Goal: Information Seeking & Learning: Learn about a topic

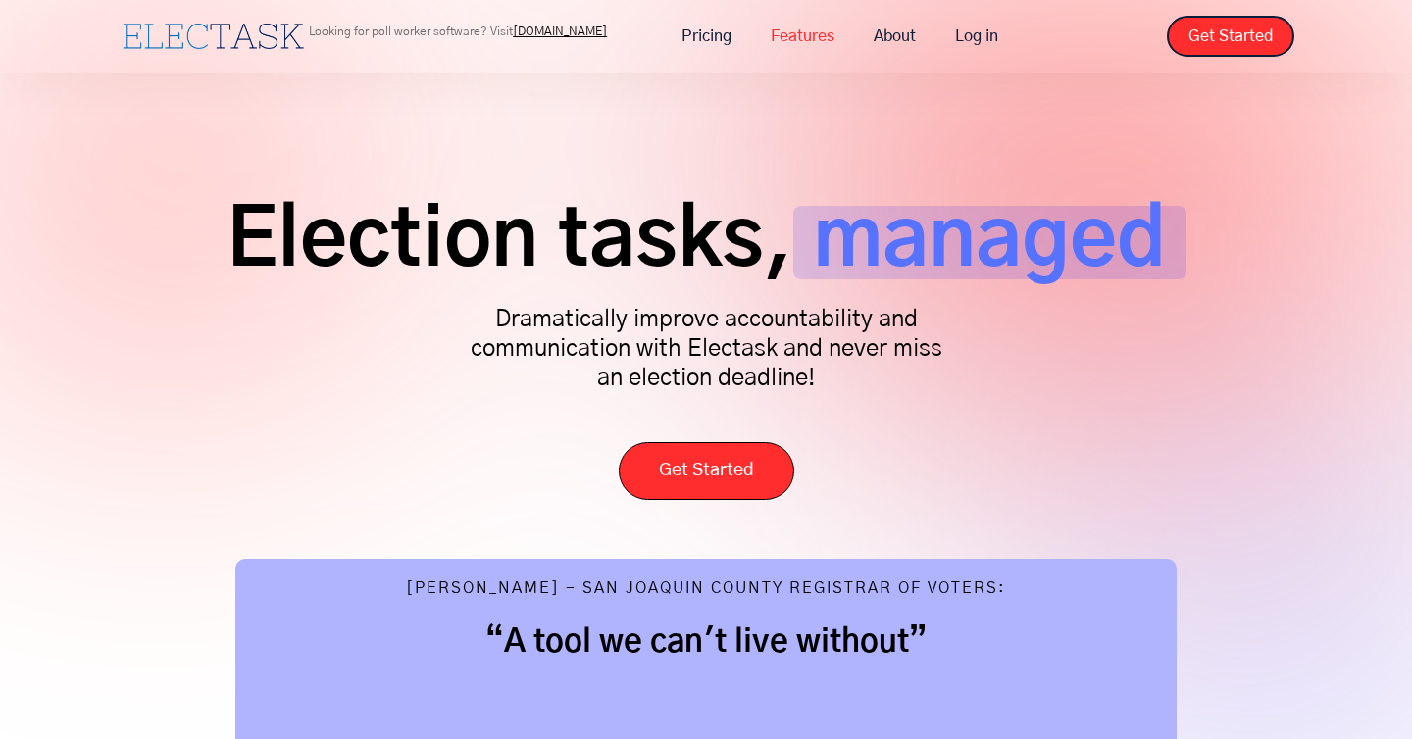
click at [813, 30] on link "Features" at bounding box center [802, 36] width 103 height 41
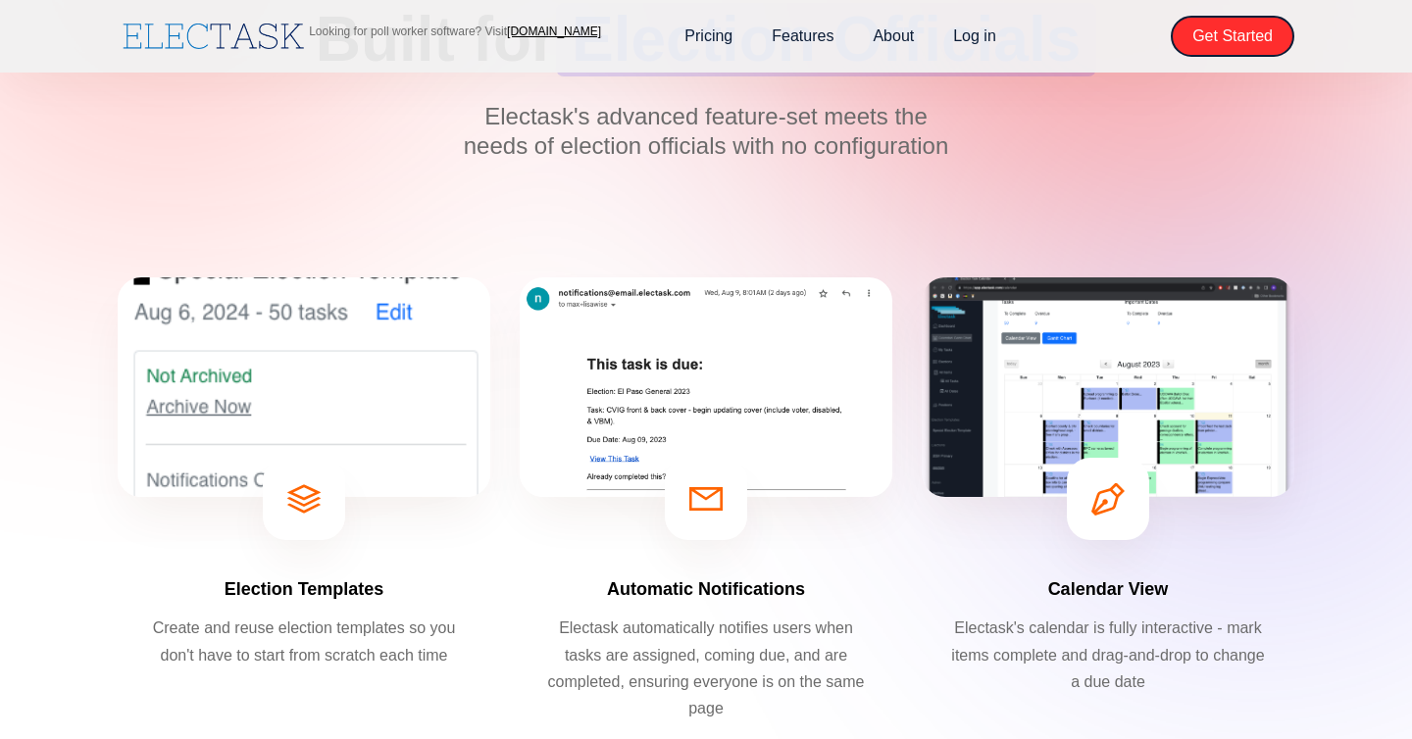
scroll to position [298, 0]
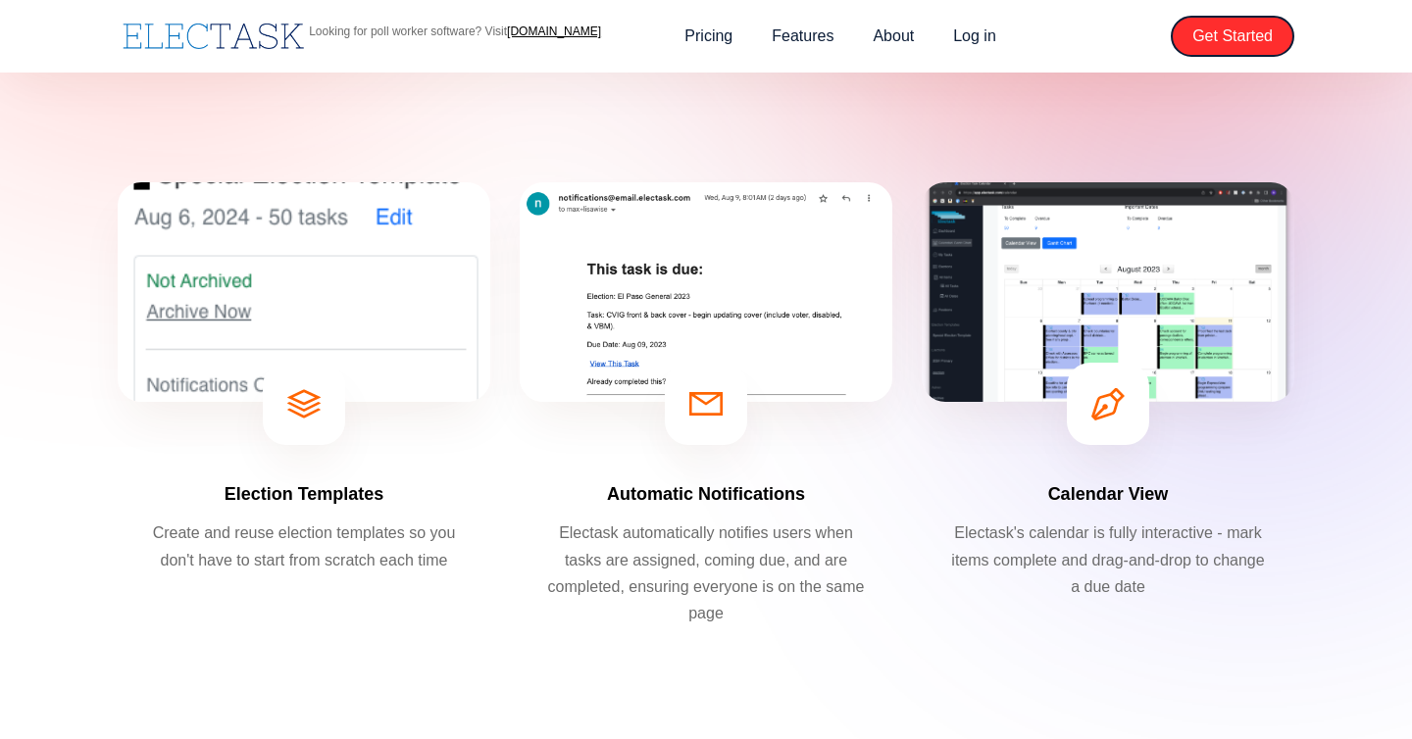
click at [1081, 265] on img at bounding box center [1108, 292] width 373 height 220
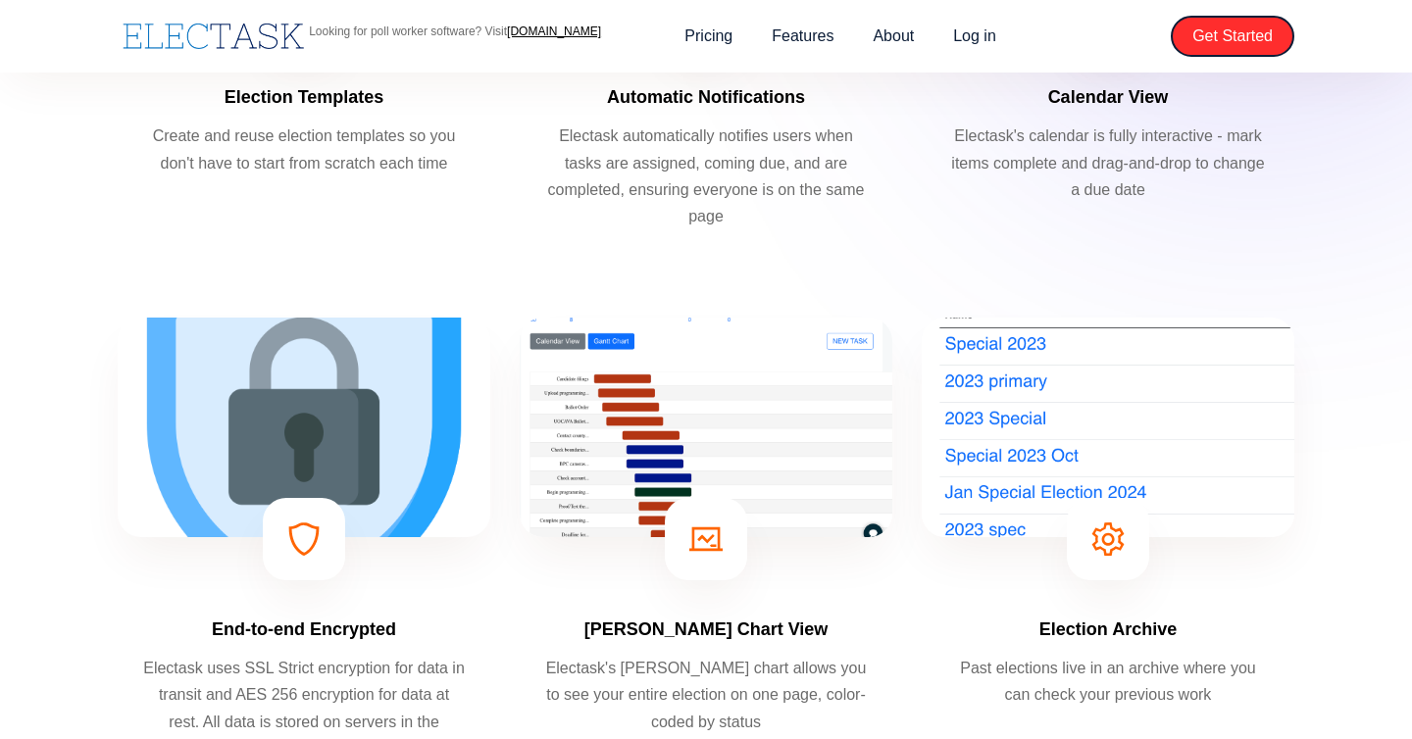
scroll to position [0, 0]
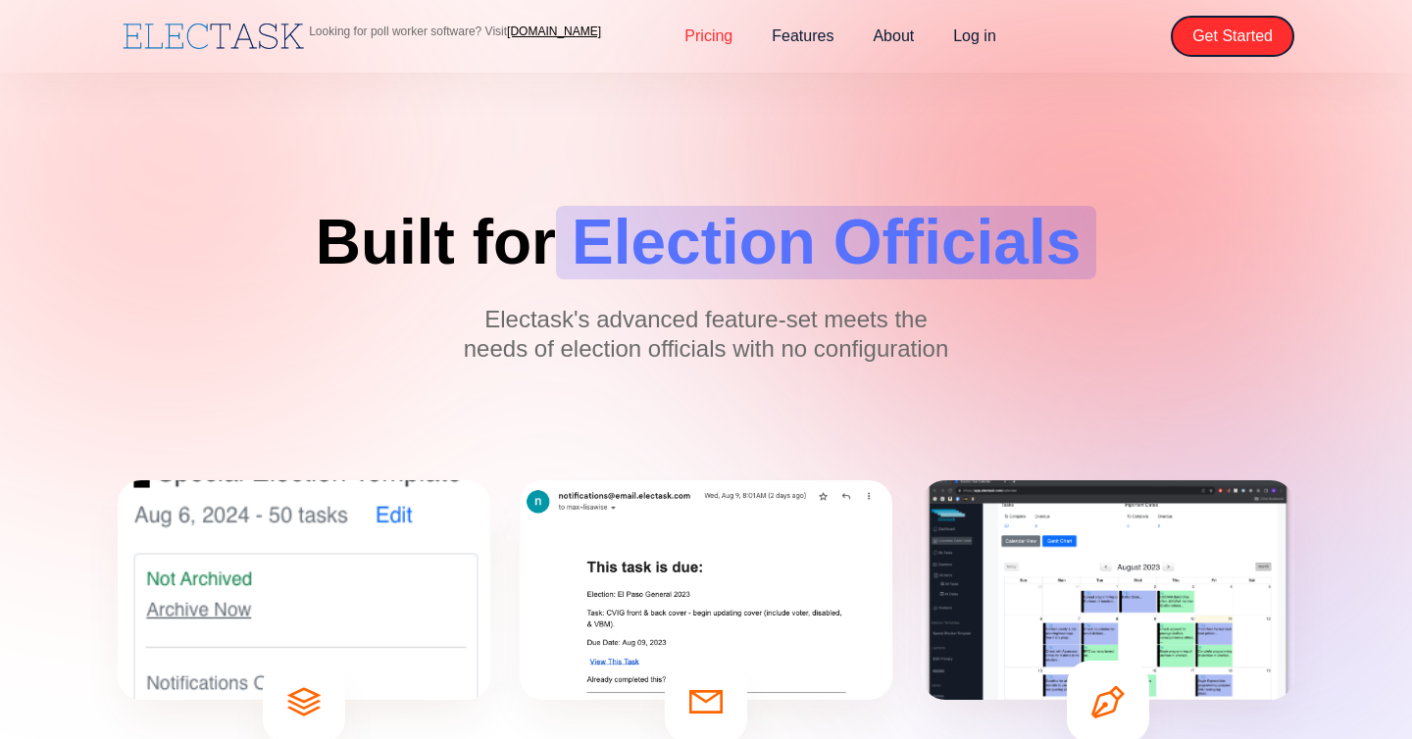
click at [718, 39] on link "Pricing" at bounding box center [708, 36] width 87 height 41
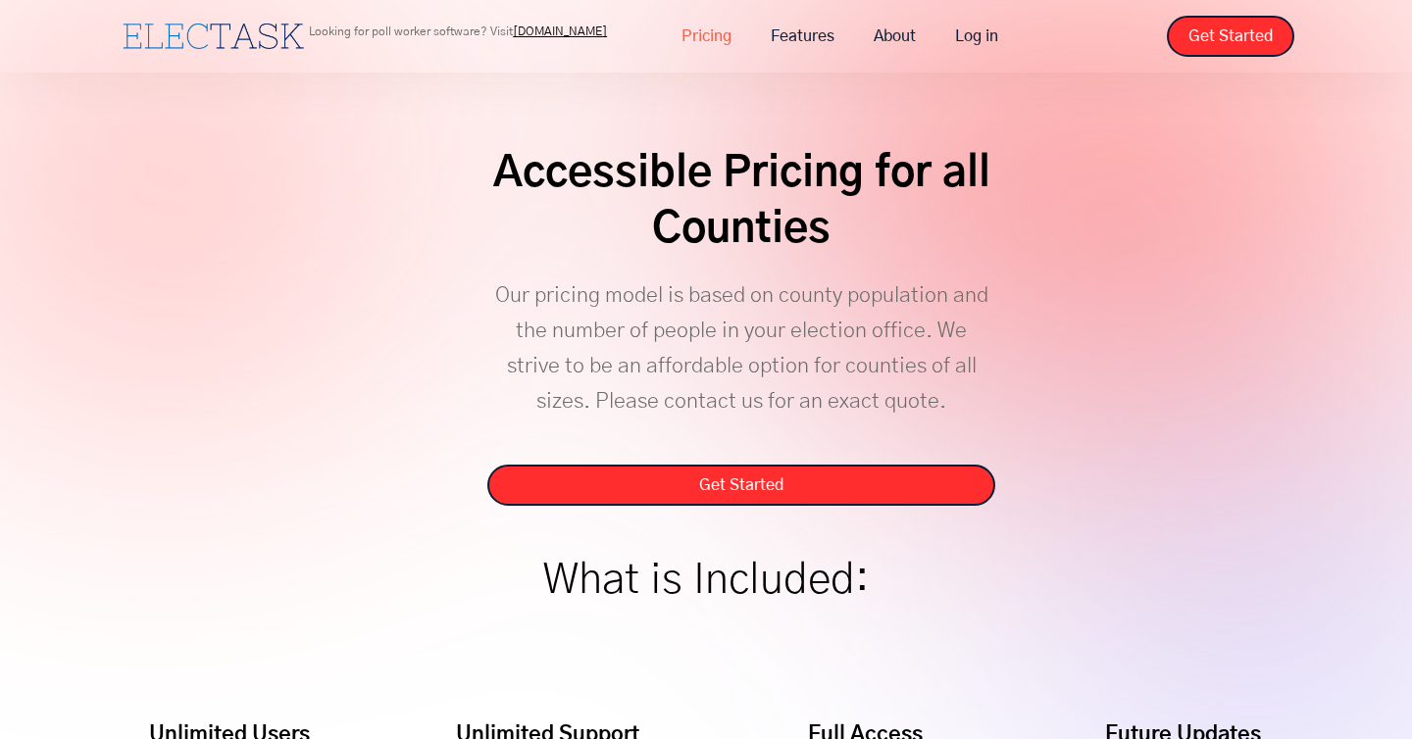
click at [701, 30] on link "Pricing" at bounding box center [706, 36] width 89 height 41
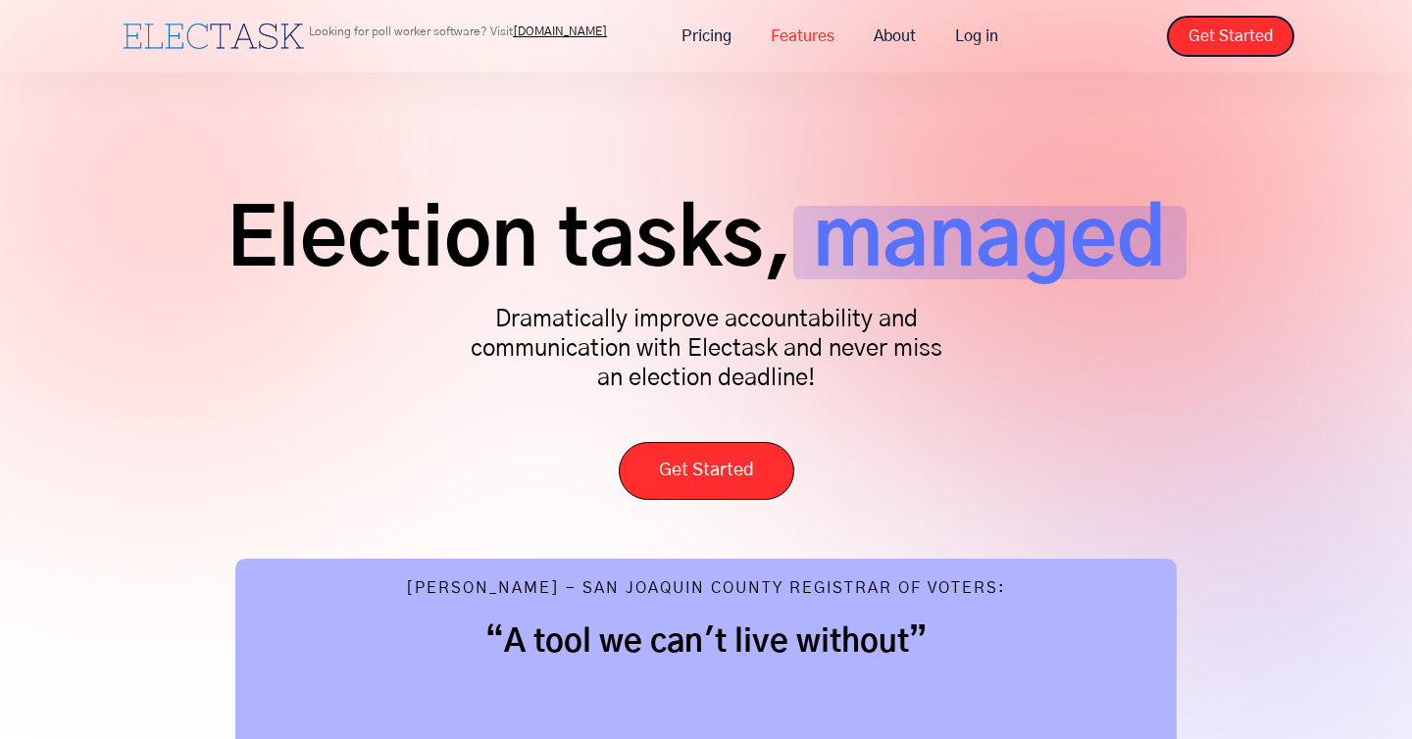
click at [828, 34] on link "Features" at bounding box center [802, 36] width 103 height 41
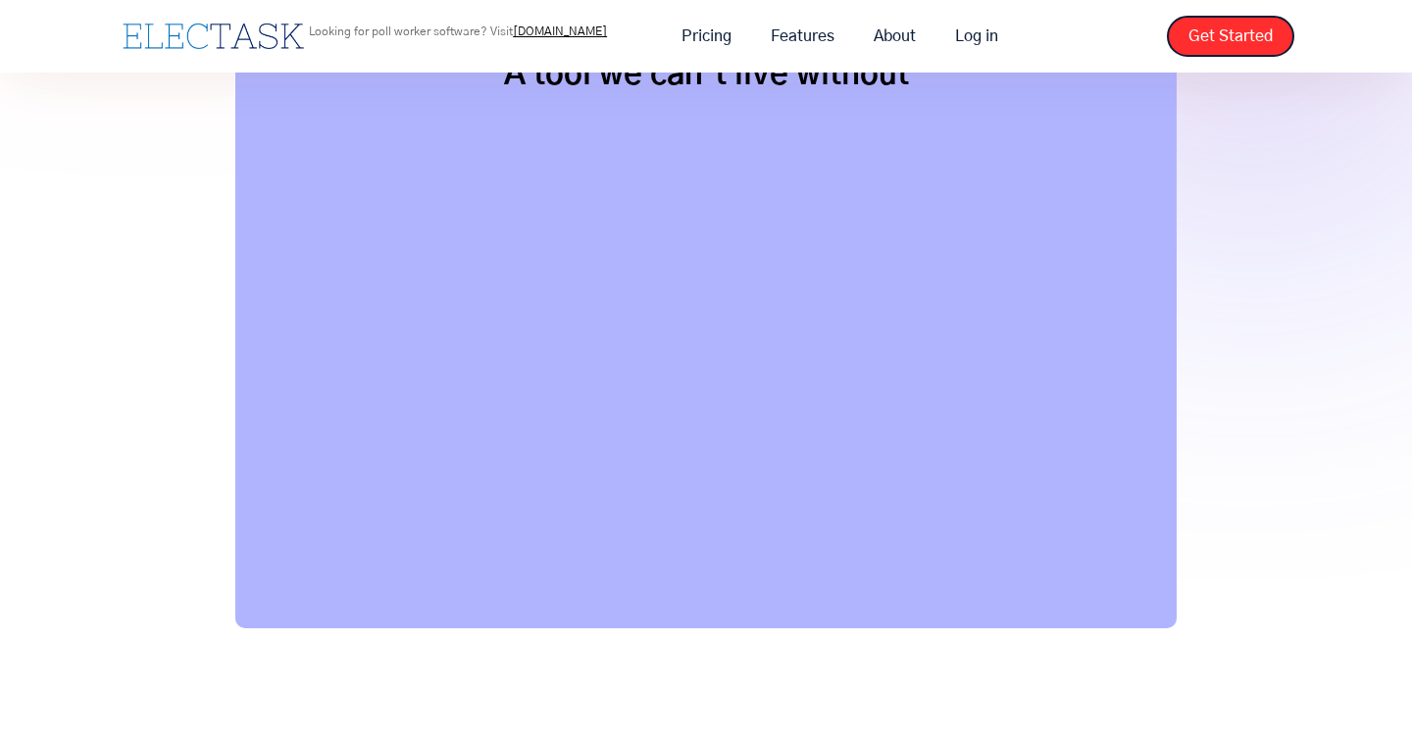
scroll to position [587, 0]
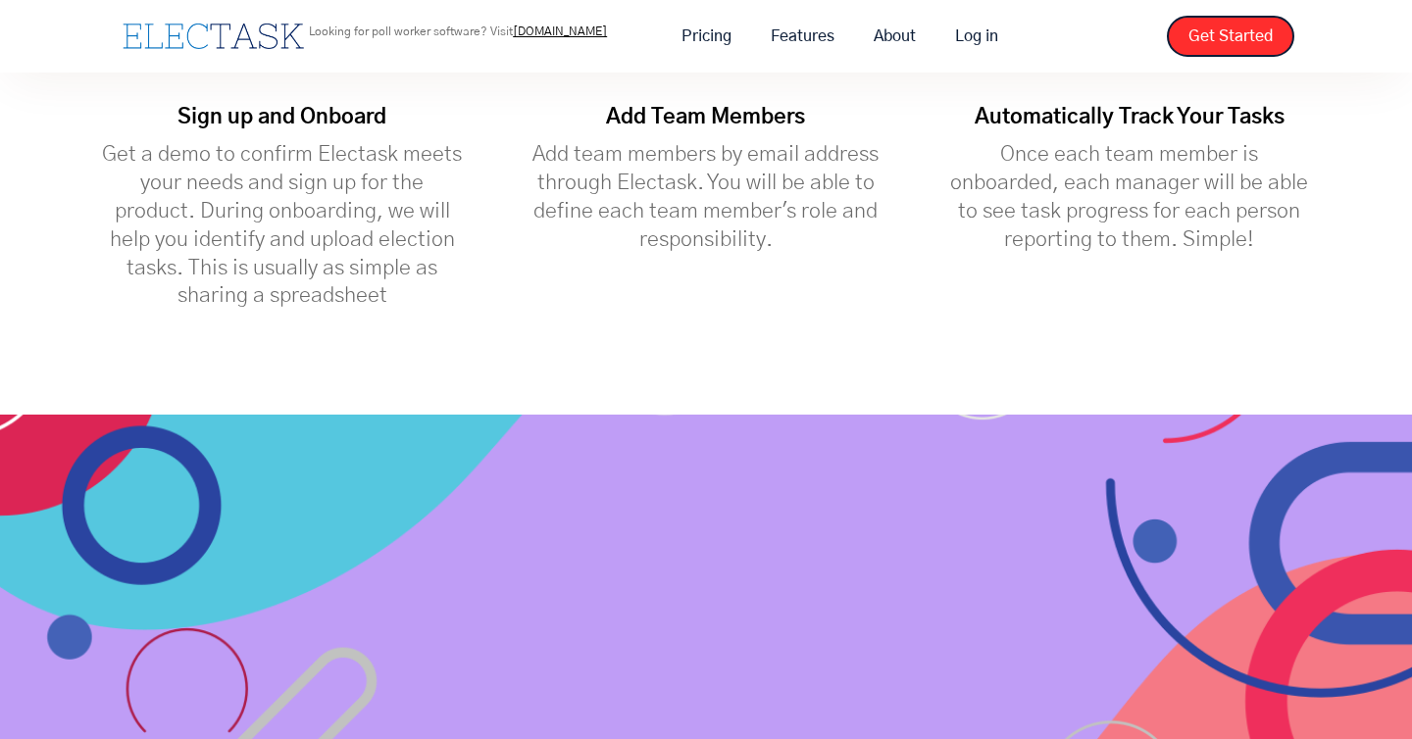
scroll to position [6584, 0]
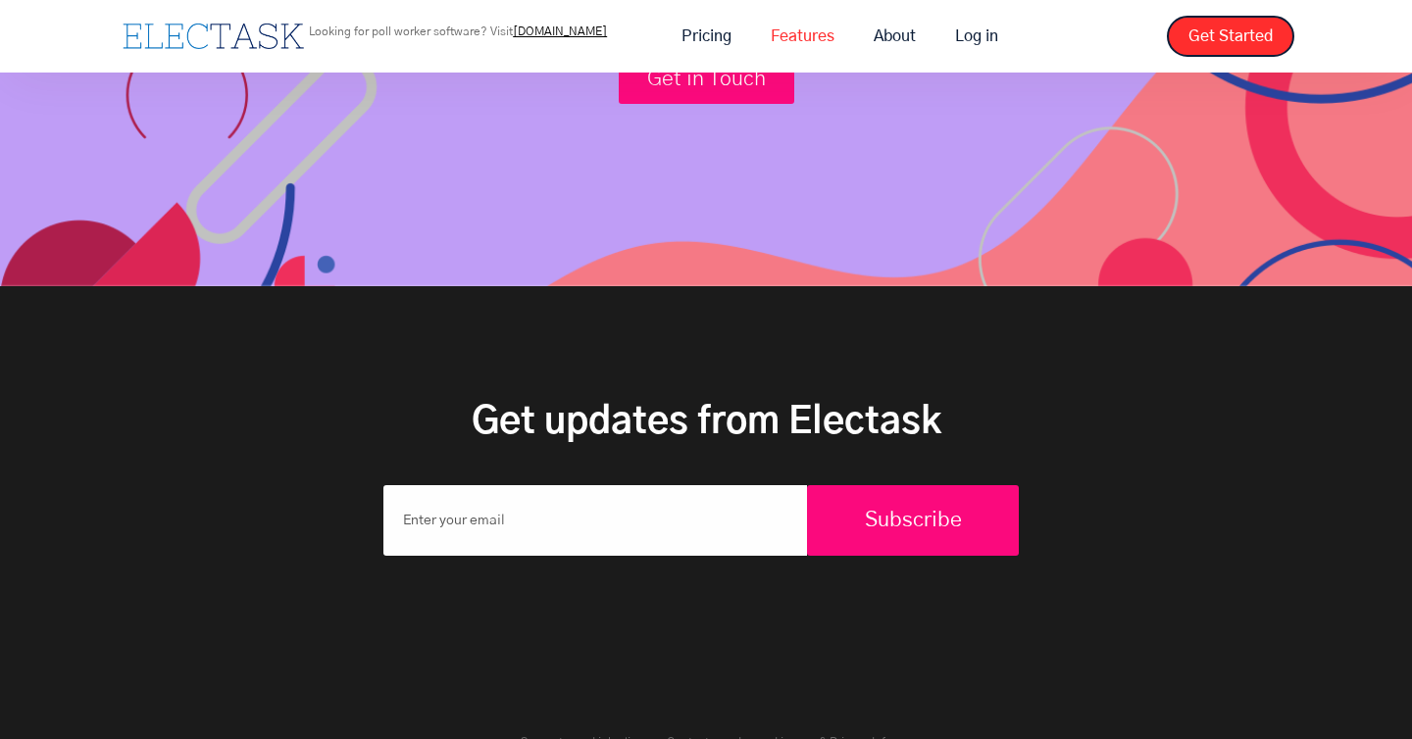
click at [805, 48] on link "Features" at bounding box center [802, 36] width 103 height 41
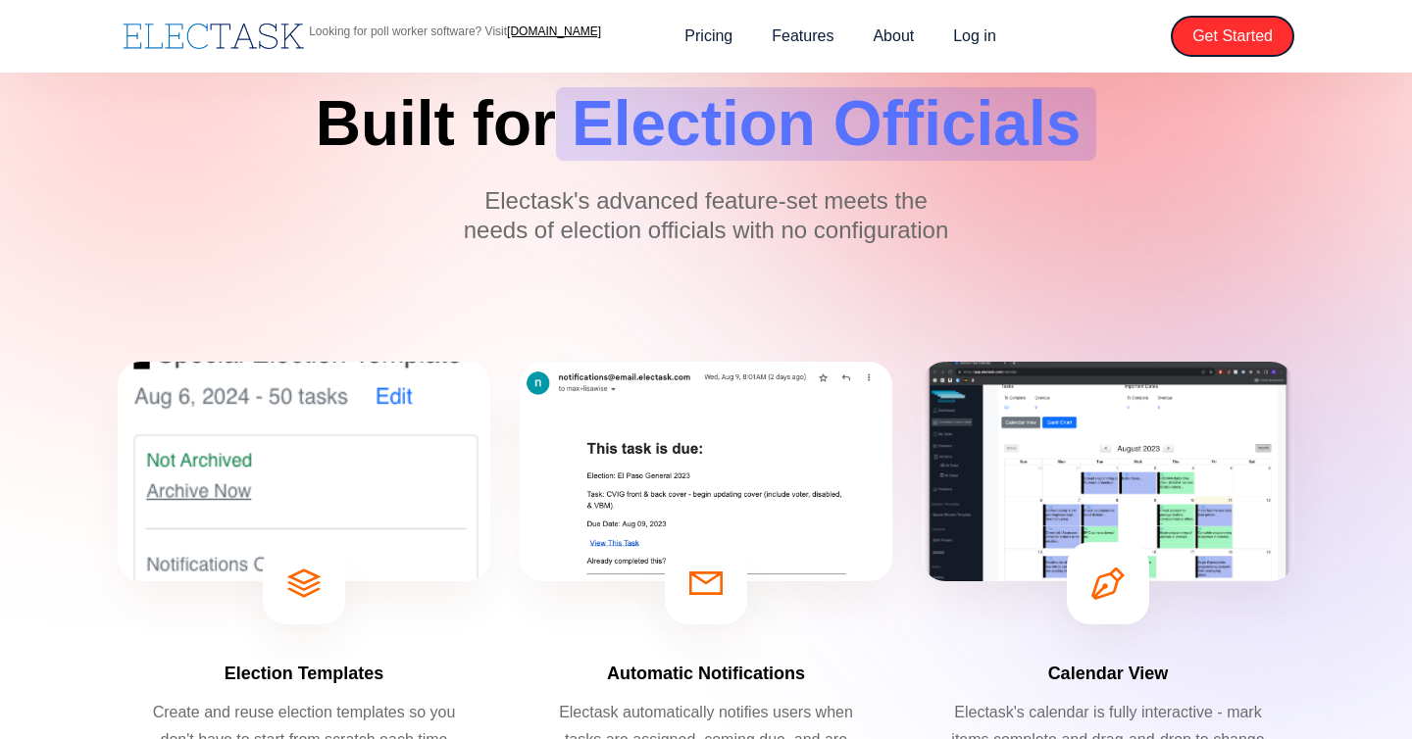
scroll to position [118, 0]
click at [896, 36] on link "About" at bounding box center [893, 36] width 80 height 41
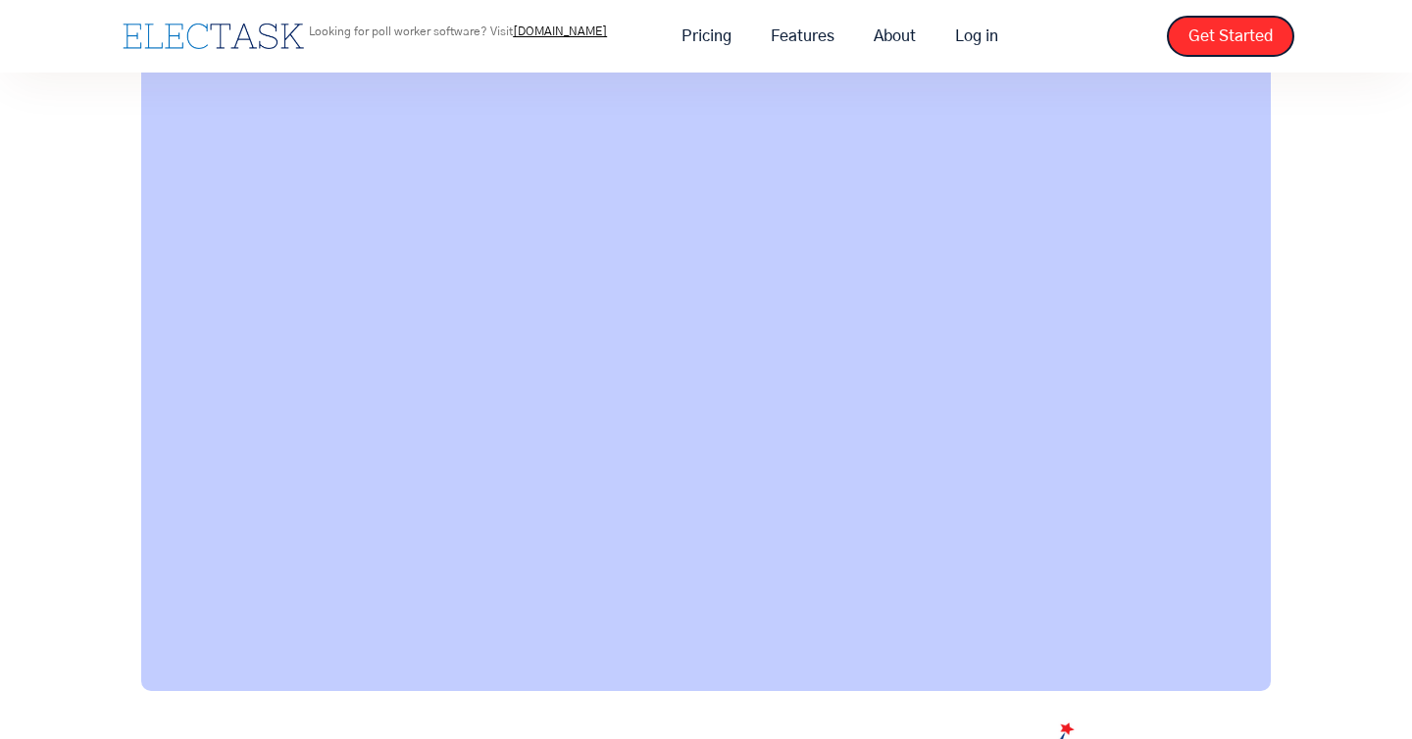
scroll to position [1217, 0]
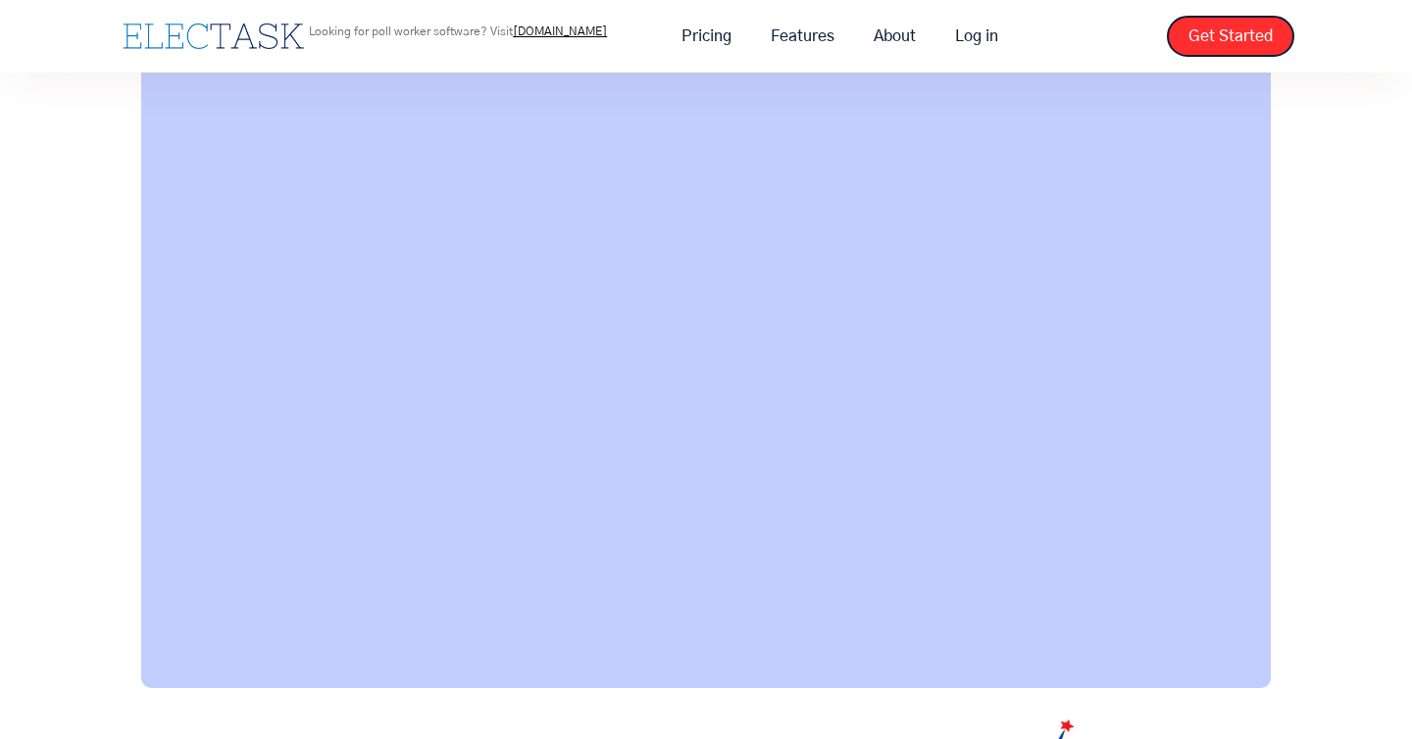
click at [1384, 187] on div "See a demo from our CEO:" at bounding box center [706, 199] width 1412 height 977
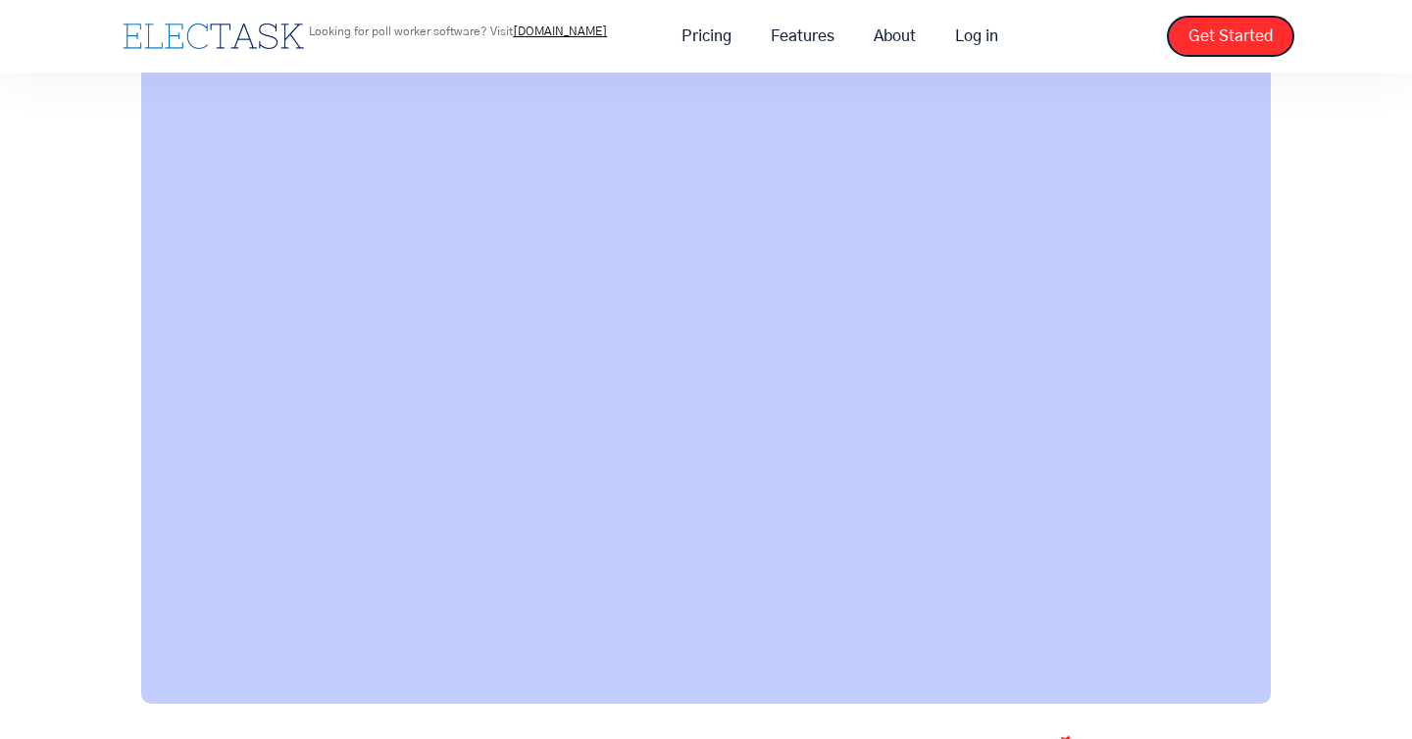
scroll to position [1202, 0]
